Goal: Transaction & Acquisition: Purchase product/service

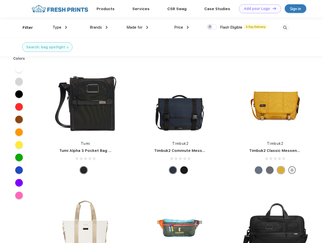
click at [258, 9] on link "Add your Logo Design Tool" at bounding box center [260, 8] width 42 height 9
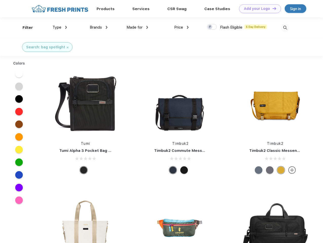
click at [0, 0] on div "Design Tool" at bounding box center [0, 0] width 0 height 0
click at [272, 8] on link "Add your Logo Design Tool" at bounding box center [260, 8] width 42 height 9
click at [24, 28] on div "Filter" at bounding box center [28, 28] width 10 height 6
click at [60, 27] on span "Type" at bounding box center [56, 27] width 9 height 5
click at [99, 27] on span "Brands" at bounding box center [96, 27] width 12 height 5
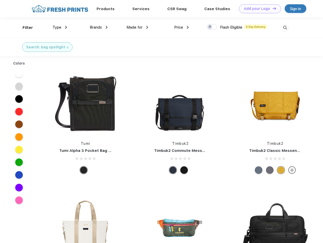
click at [137, 27] on span "Made for" at bounding box center [134, 27] width 16 height 5
click at [181, 27] on span "Price" at bounding box center [178, 27] width 9 height 5
click at [212, 27] on div at bounding box center [212, 27] width 10 height 6
click at [210, 27] on input "checkbox" at bounding box center [208, 25] width 3 height 3
click at [285, 28] on img at bounding box center [285, 28] width 8 height 8
